Goal: Task Accomplishment & Management: Manage account settings

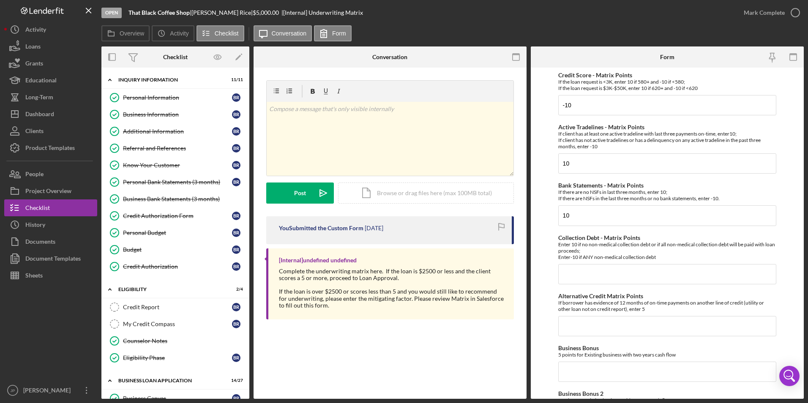
scroll to position [507, 0]
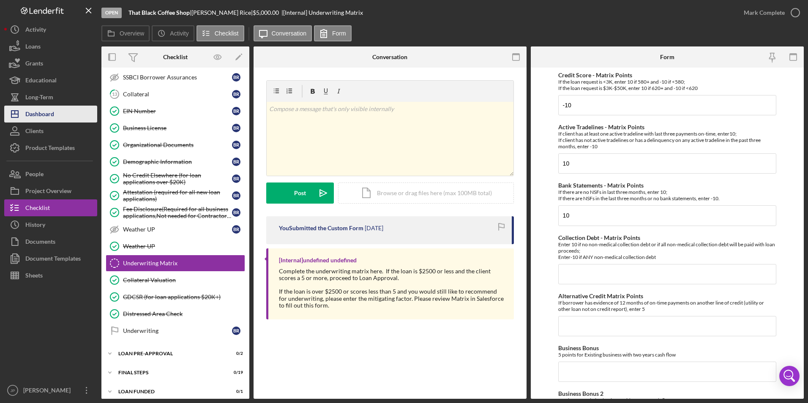
click at [28, 113] on div "Dashboard" at bounding box center [39, 115] width 29 height 19
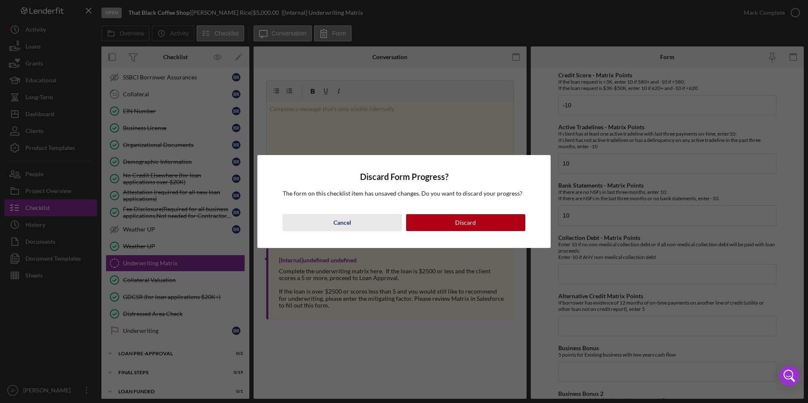
click at [343, 222] on div "Cancel" at bounding box center [342, 222] width 18 height 17
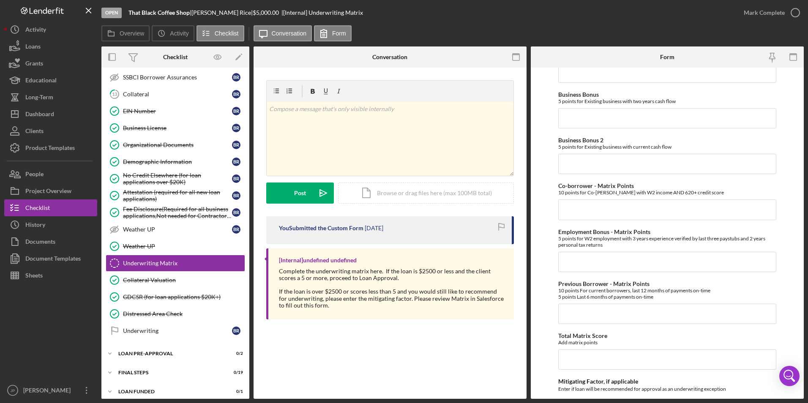
scroll to position [393, 0]
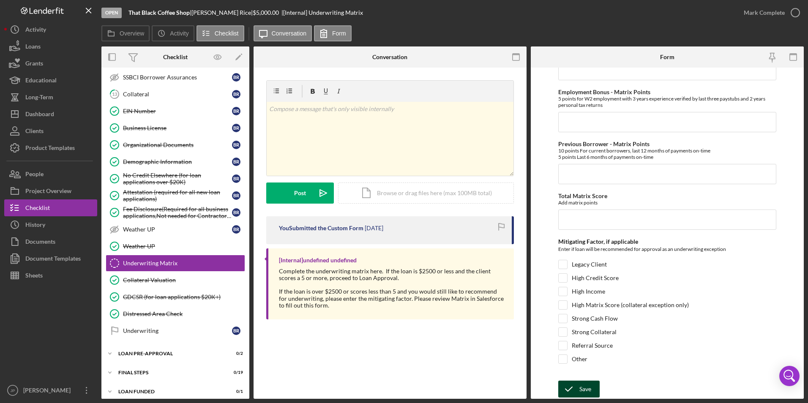
click at [573, 392] on icon "submit" at bounding box center [568, 389] width 21 height 21
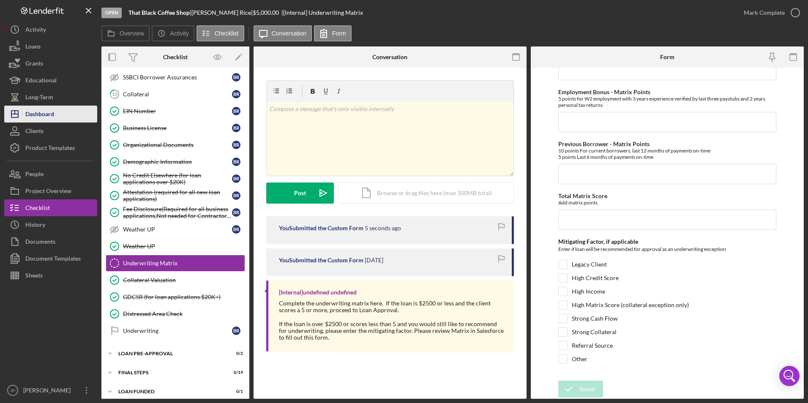
click at [37, 111] on div "Dashboard" at bounding box center [39, 115] width 29 height 19
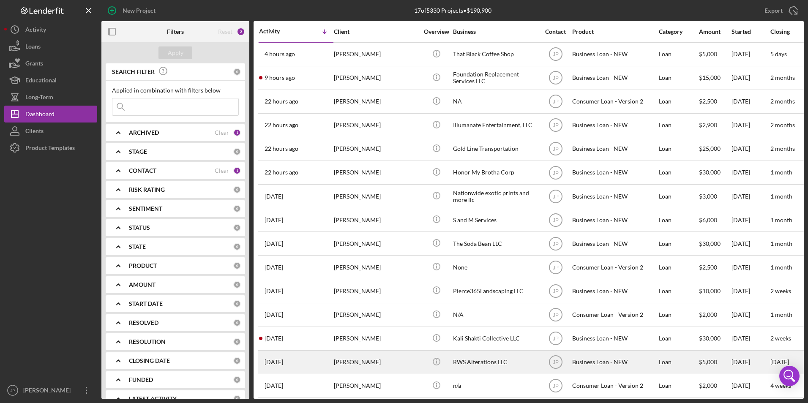
click at [367, 358] on div "[PERSON_NAME]" at bounding box center [376, 362] width 85 height 22
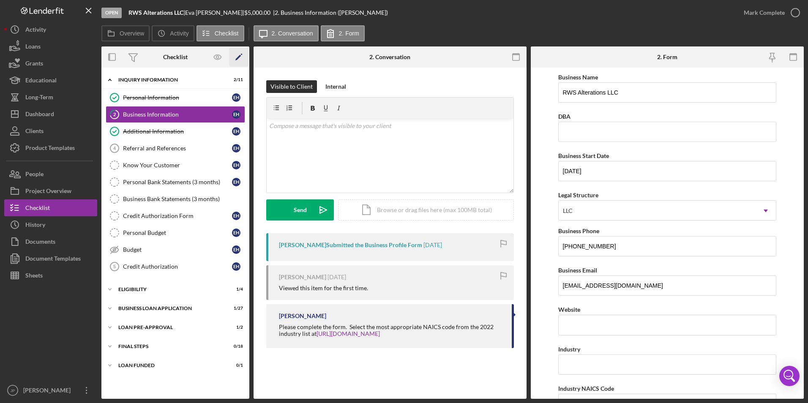
click at [239, 59] on icon "Icon/Edit" at bounding box center [238, 57] width 19 height 19
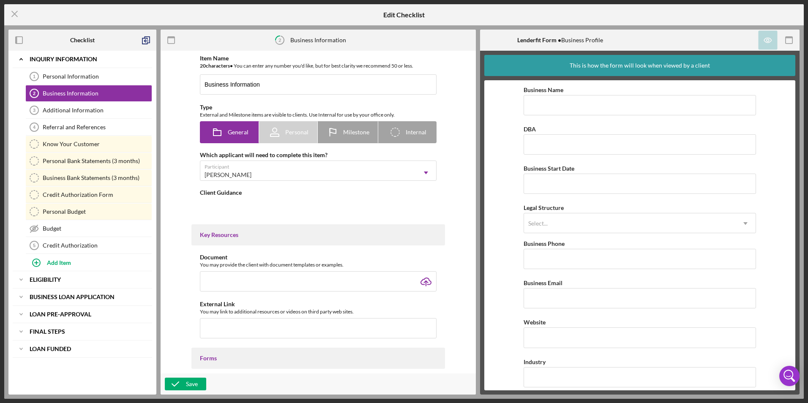
type textarea "<div>Please complete the form.&nbsp; Select the most appropriate NAICS code fro…"
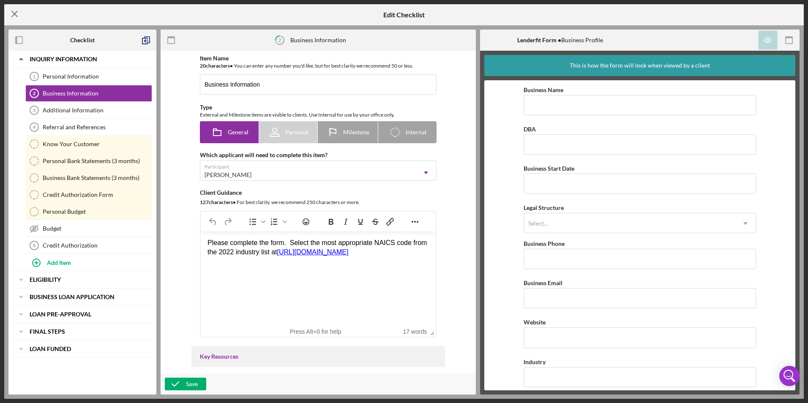
click at [15, 14] on line at bounding box center [14, 13] width 5 height 5
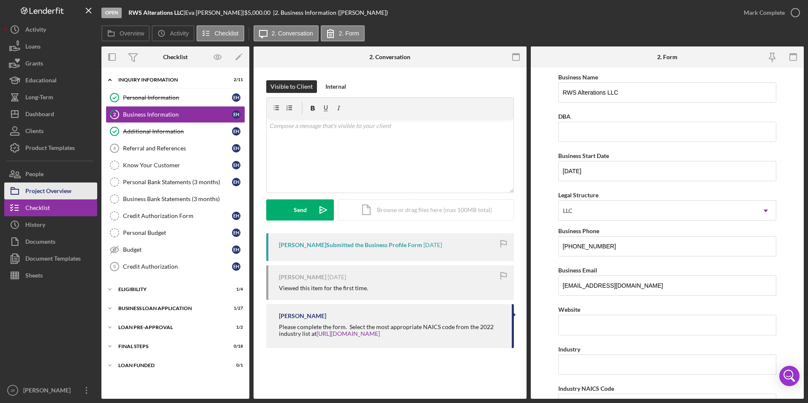
click at [46, 188] on div "Project Overview" at bounding box center [48, 192] width 46 height 19
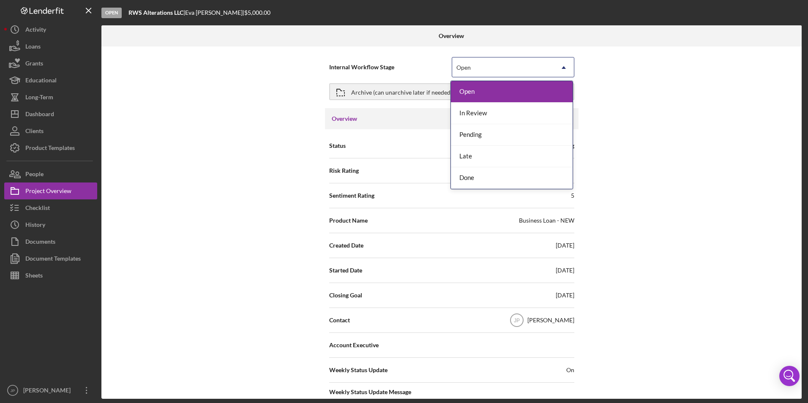
click at [550, 68] on div "Open" at bounding box center [502, 67] width 101 height 19
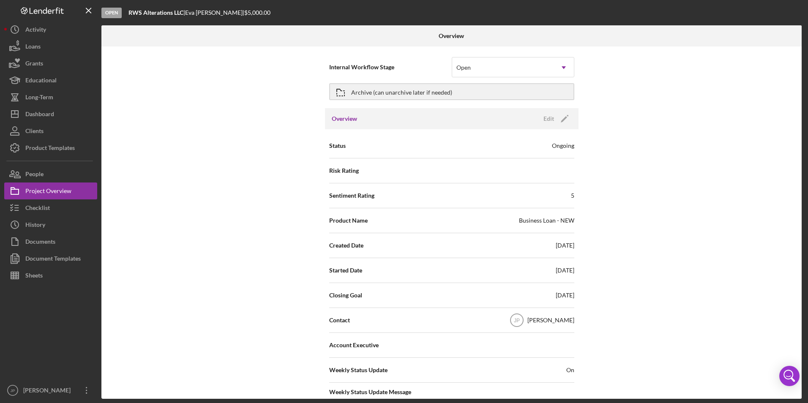
click at [632, 166] on div "Internal Workflow Stage Open Icon/Dropdown Arrow Archive (can unarchive later i…" at bounding box center [451, 222] width 700 height 352
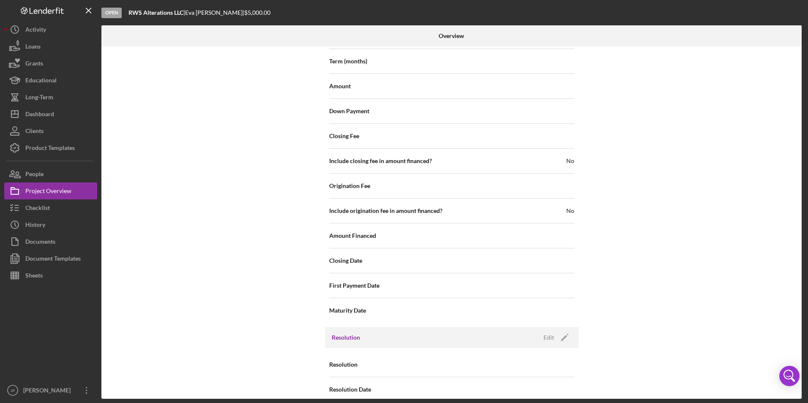
scroll to position [857, 0]
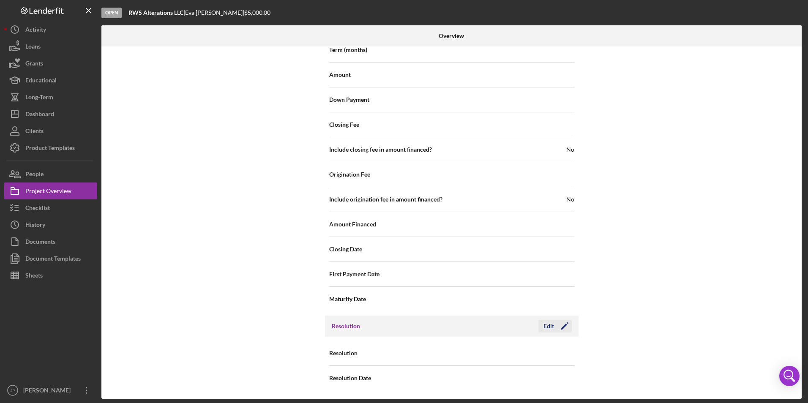
click at [560, 325] on icon "Icon/Edit" at bounding box center [564, 326] width 21 height 21
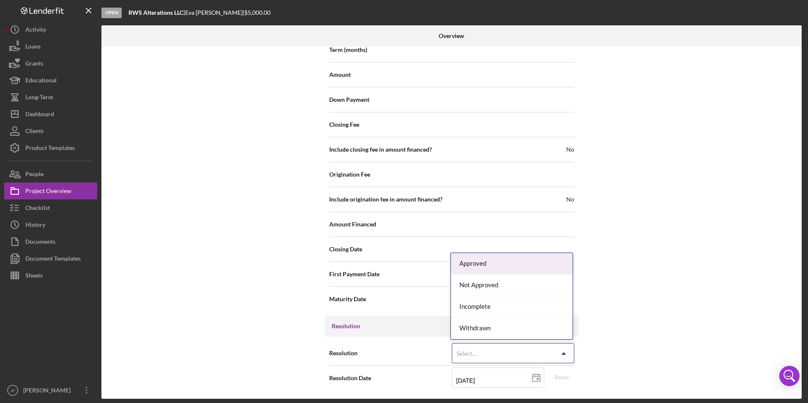
click at [561, 344] on icon "Icon/Dropdown Arrow" at bounding box center [564, 354] width 20 height 20
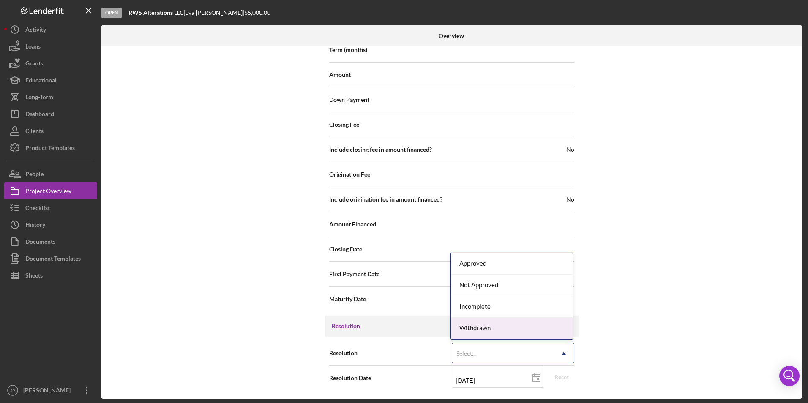
click at [551, 333] on div "Withdrawn" at bounding box center [512, 329] width 122 height 22
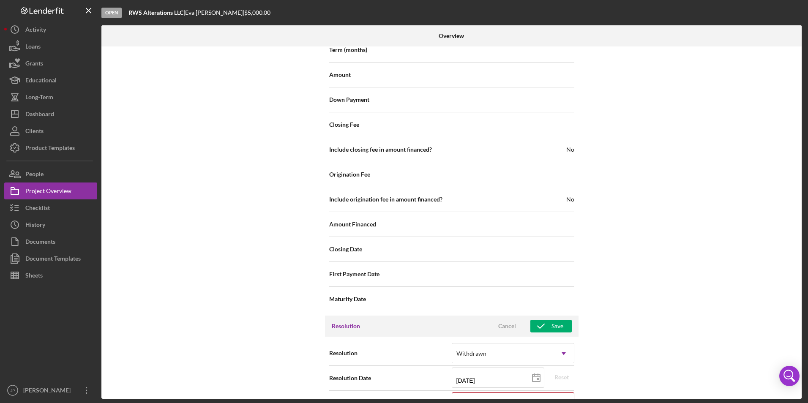
scroll to position [911, 0]
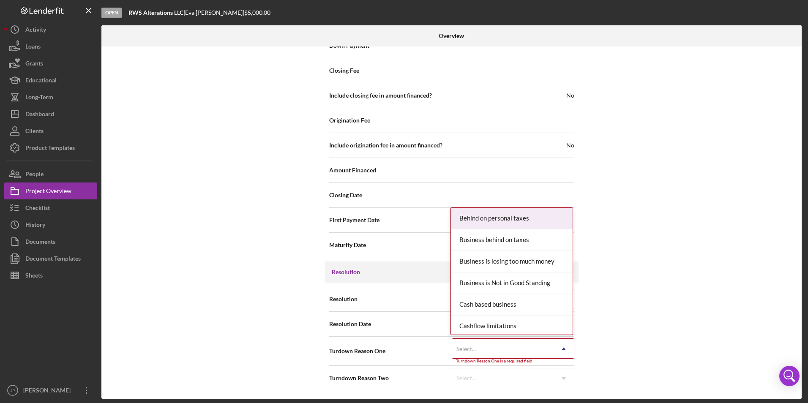
click at [565, 351] on icon "Icon/Dropdown Arrow" at bounding box center [564, 349] width 20 height 20
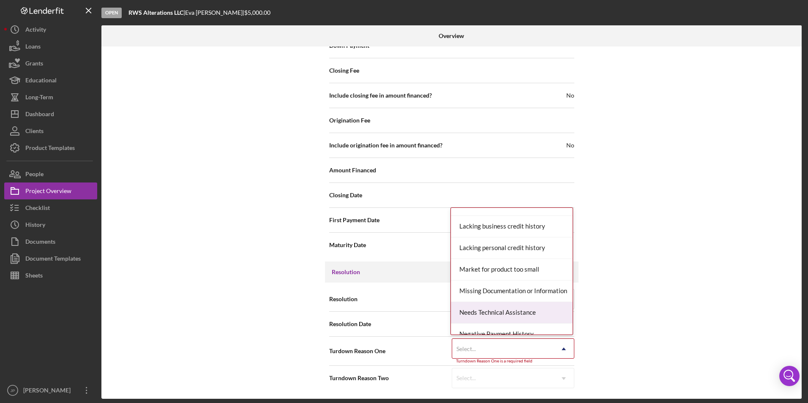
scroll to position [465, 0]
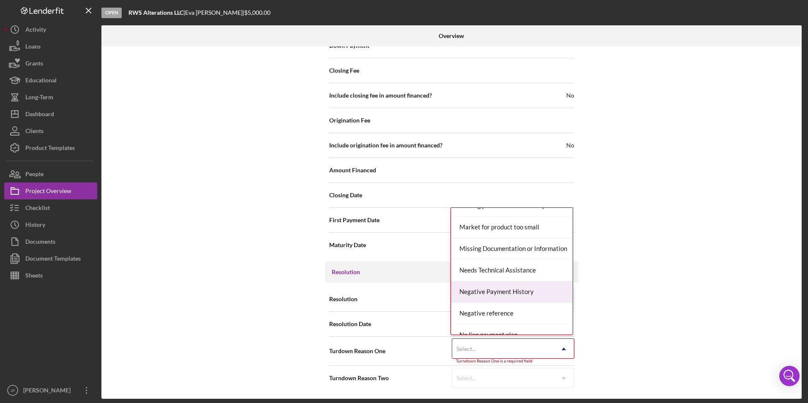
click at [524, 291] on div "Negative Payment History" at bounding box center [512, 292] width 122 height 22
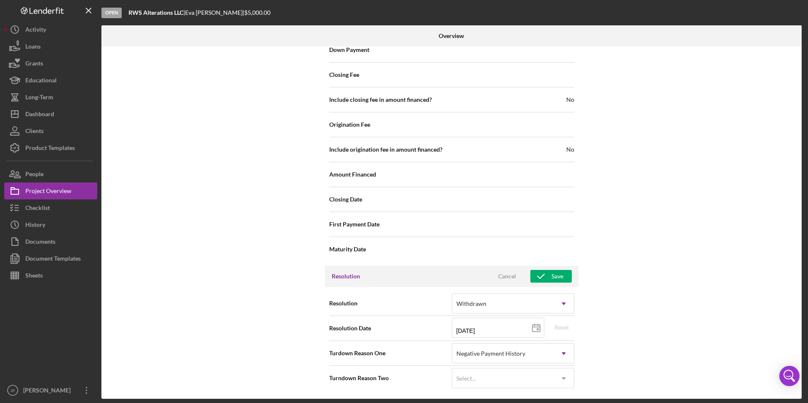
scroll to position [906, 0]
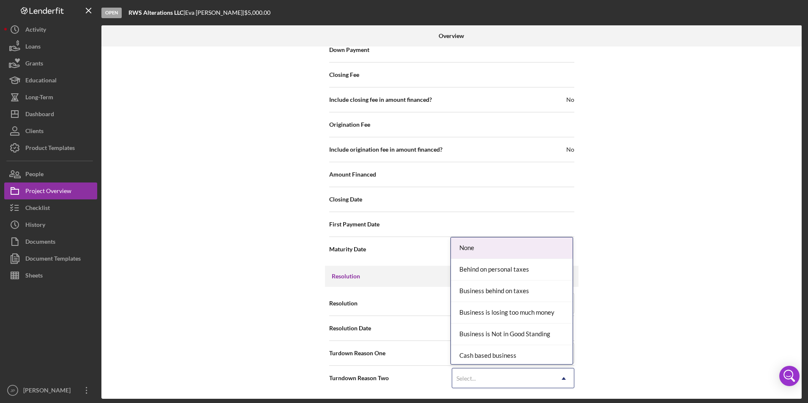
click at [561, 380] on icon "Icon/Dropdown Arrow" at bounding box center [564, 378] width 20 height 20
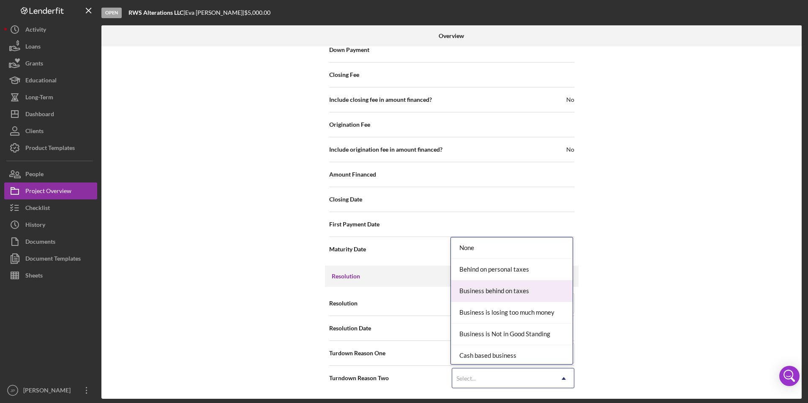
click at [649, 285] on div "Internal Workflow Stage Open Icon/Dropdown Arrow Archive (can unarchive later i…" at bounding box center [451, 222] width 700 height 352
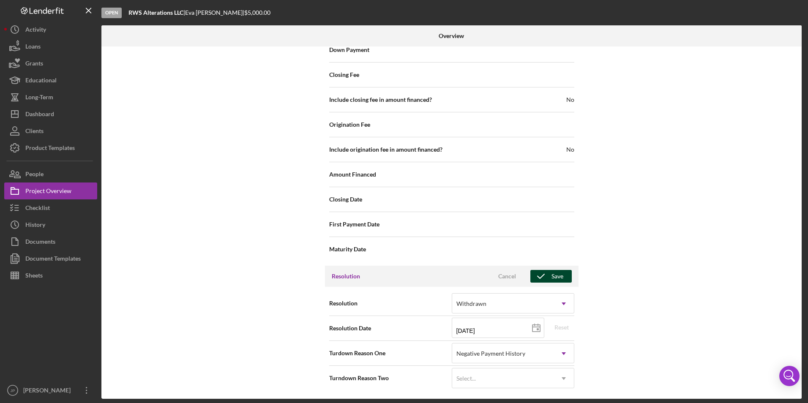
click at [552, 281] on div "Save" at bounding box center [557, 276] width 12 height 13
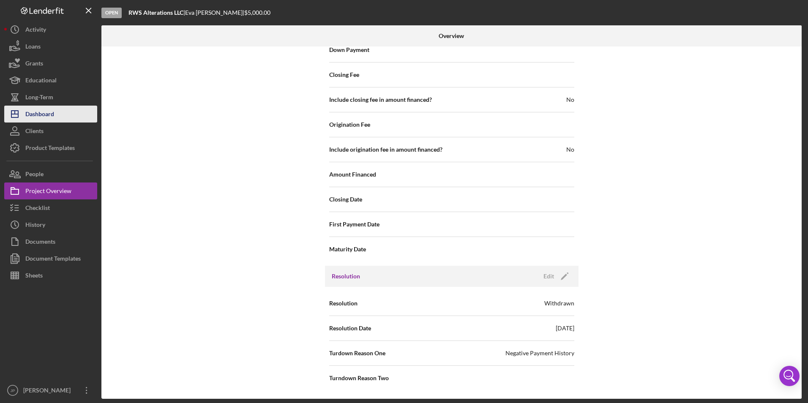
click at [47, 118] on div "Dashboard" at bounding box center [39, 115] width 29 height 19
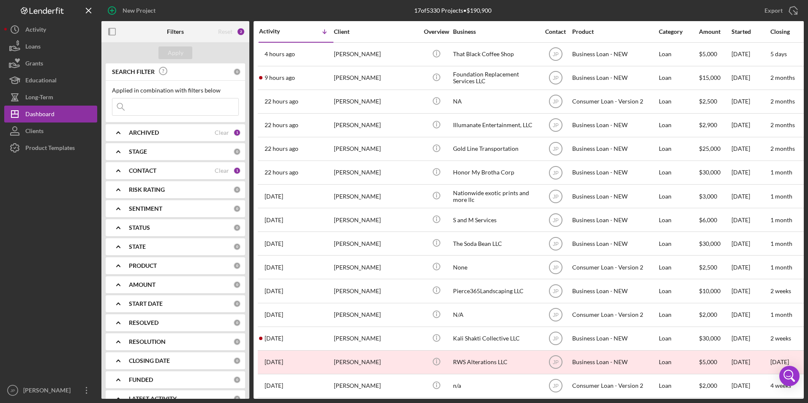
click at [117, 171] on polyline at bounding box center [118, 171] width 3 height 2
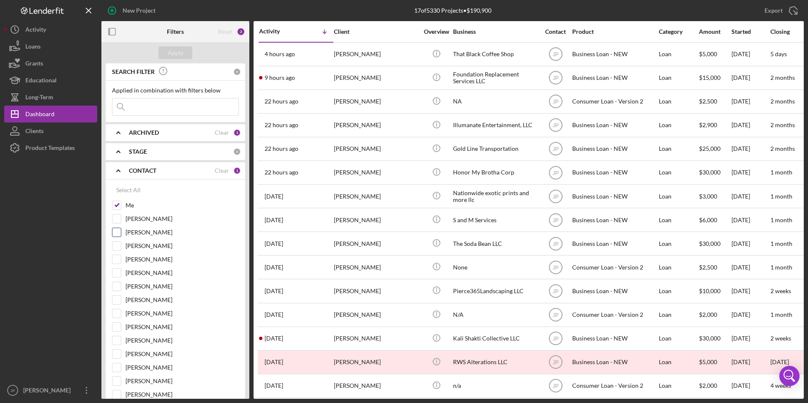
click at [119, 232] on input "[PERSON_NAME]" at bounding box center [116, 232] width 8 height 8
click at [171, 55] on div "Apply" at bounding box center [176, 52] width 16 height 13
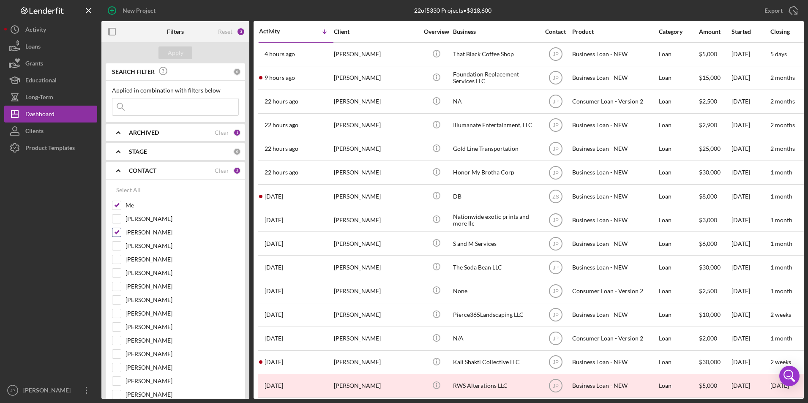
click at [116, 230] on input "[PERSON_NAME]" at bounding box center [116, 232] width 8 height 8
checkbox input "true"
click at [119, 205] on input "Me" at bounding box center [116, 205] width 8 height 8
checkbox input "false"
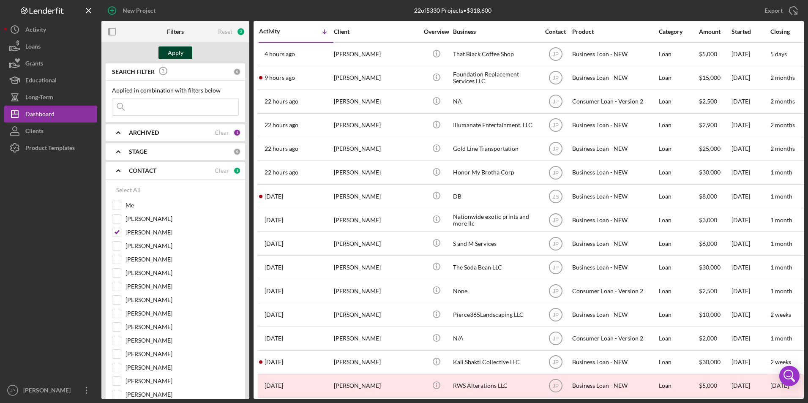
click at [175, 54] on div "Apply" at bounding box center [176, 52] width 16 height 13
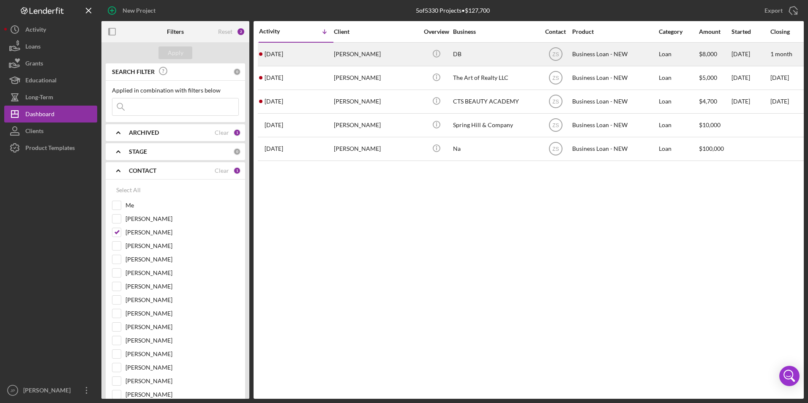
click at [333, 54] on div "[DATE] [PERSON_NAME]" at bounding box center [296, 54] width 74 height 22
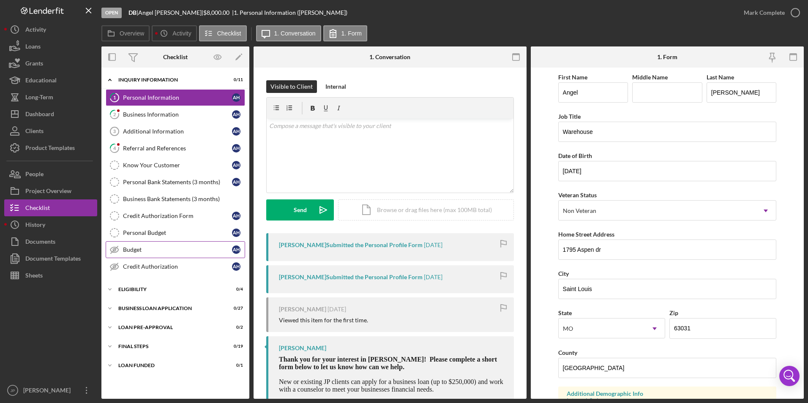
click at [162, 253] on div "Budget" at bounding box center [177, 249] width 109 height 7
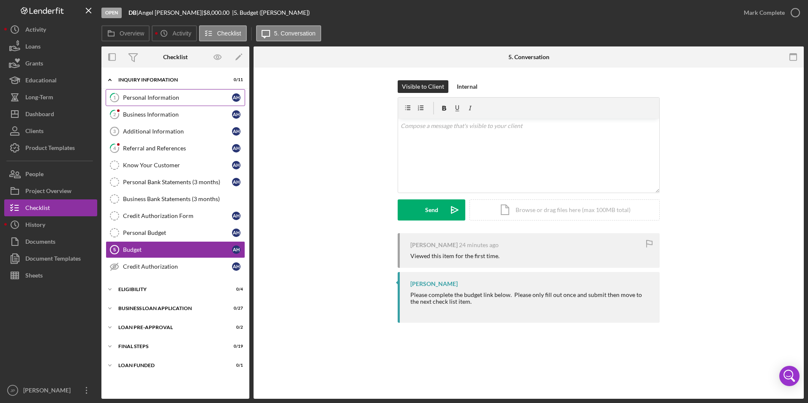
click at [156, 98] on div "Personal Information" at bounding box center [177, 97] width 109 height 7
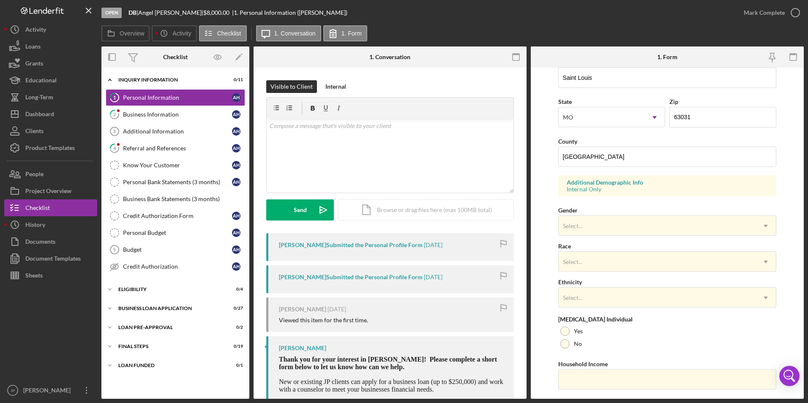
scroll to position [233, 0]
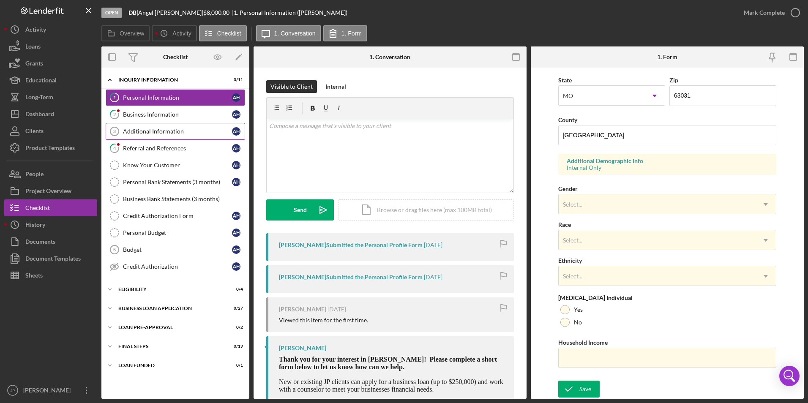
click at [172, 129] on div "Additional Information" at bounding box center [177, 131] width 109 height 7
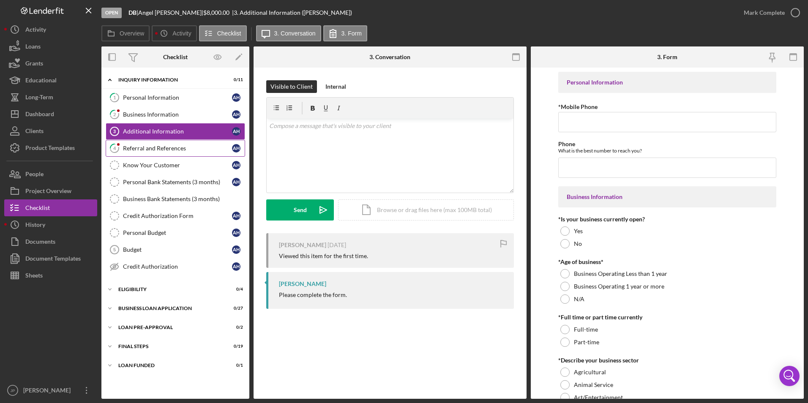
click at [165, 153] on link "4 Referral and References A H" at bounding box center [175, 148] width 139 height 17
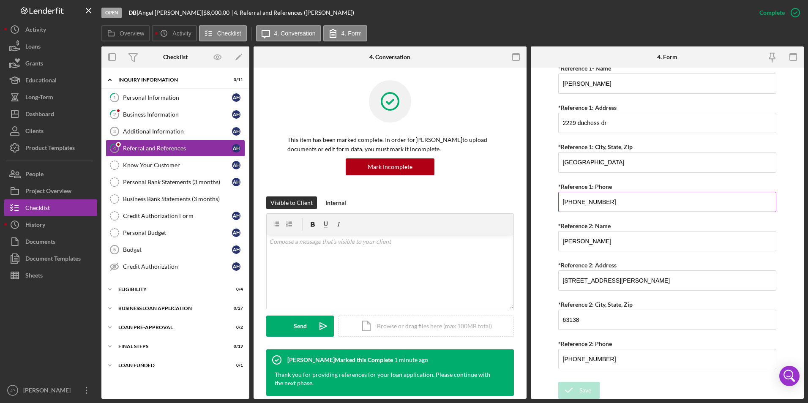
scroll to position [339, 0]
click at [109, 291] on icon "Icon/Expander" at bounding box center [109, 289] width 17 height 17
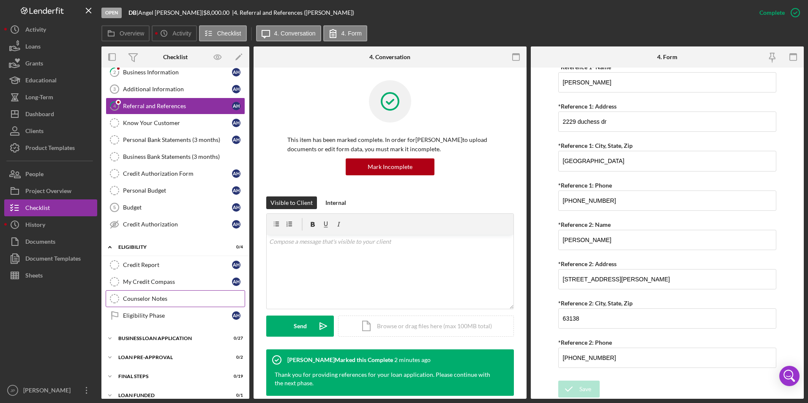
scroll to position [52, 0]
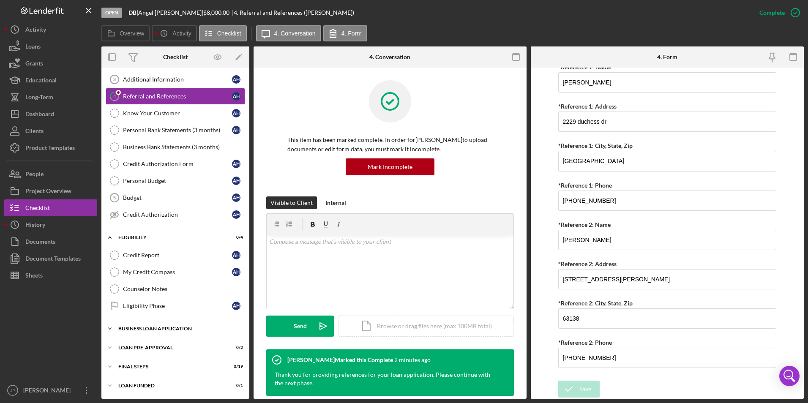
click at [108, 327] on icon "Icon/Expander" at bounding box center [109, 328] width 17 height 17
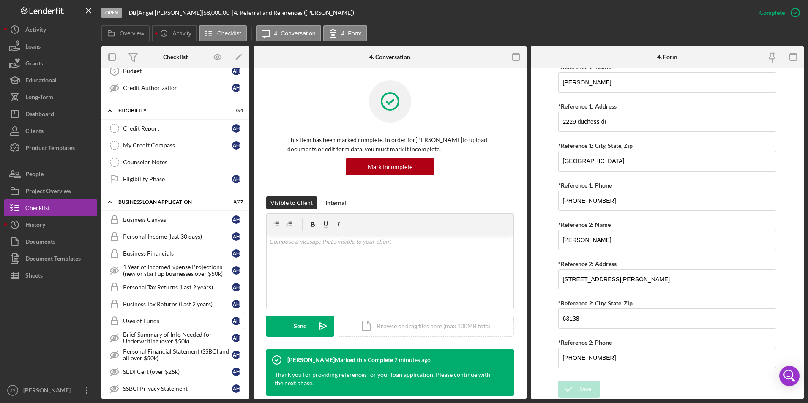
scroll to position [136, 0]
